Goal: Information Seeking & Learning: Learn about a topic

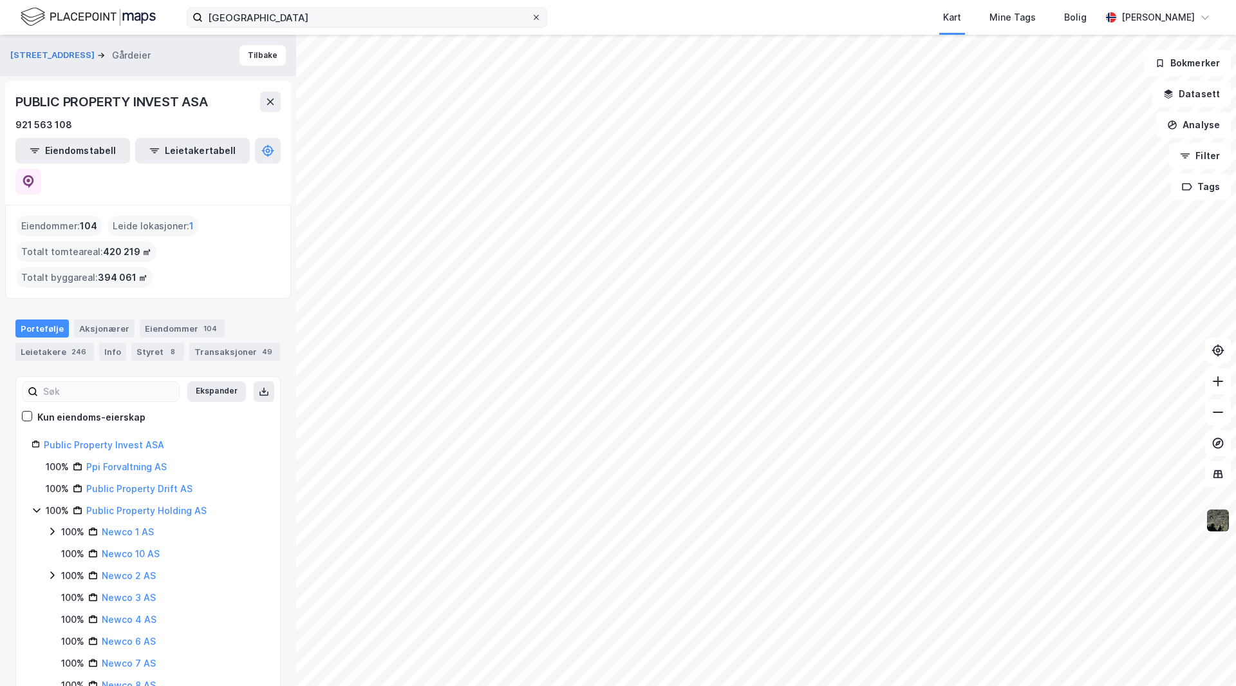
click at [537, 14] on icon at bounding box center [536, 18] width 8 height 8
click at [531, 14] on input "[GEOGRAPHIC_DATA]" at bounding box center [367, 17] width 328 height 19
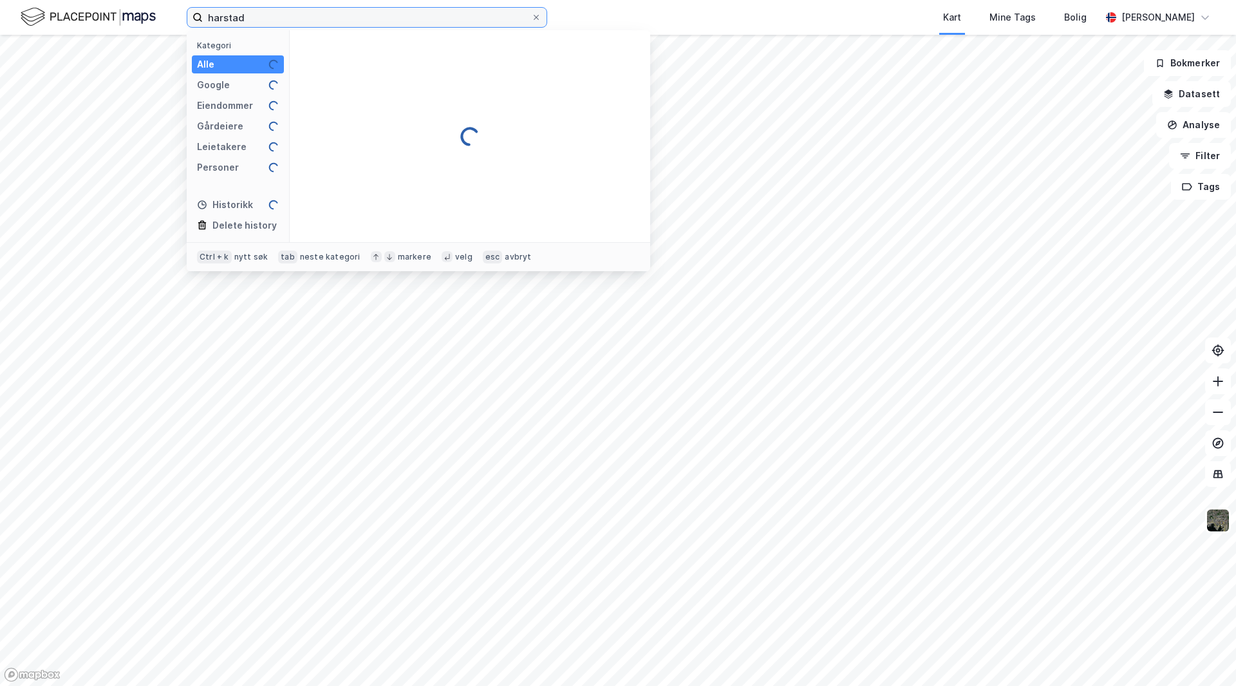
type input "harstad"
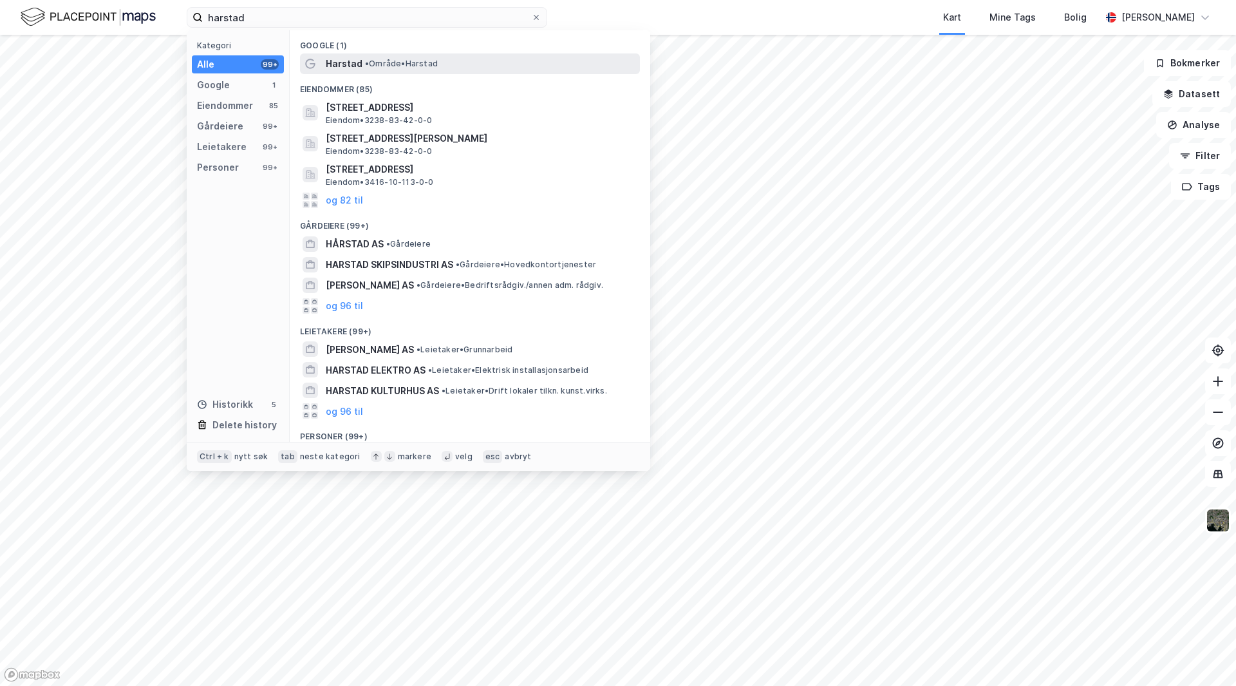
click at [454, 61] on div "Harstad • Område • [GEOGRAPHIC_DATA]" at bounding box center [482, 63] width 312 height 15
